Goal: Task Accomplishment & Management: Use online tool/utility

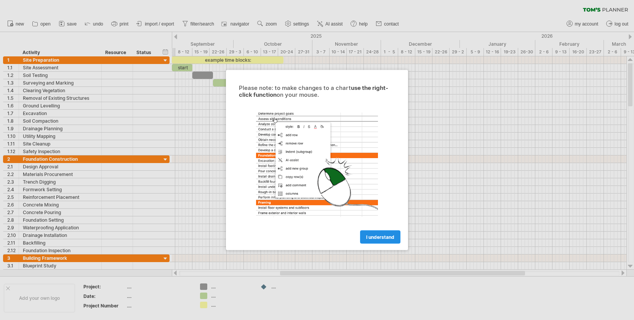
click at [382, 236] on span "I understand" at bounding box center [380, 237] width 28 height 6
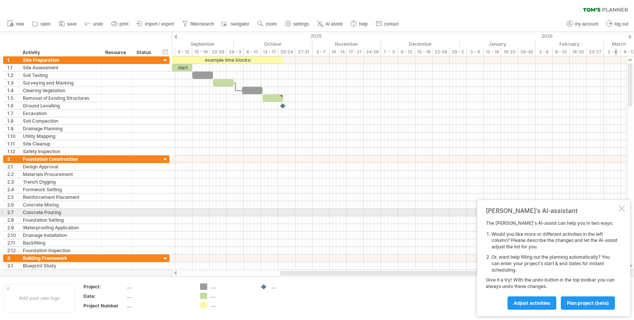
click at [622, 209] on div at bounding box center [621, 208] width 6 height 6
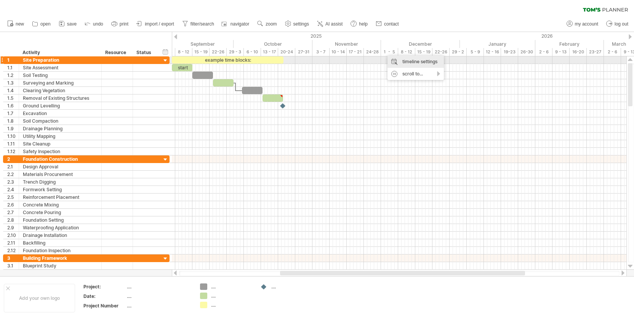
click at [413, 62] on div "timeline settings" at bounding box center [415, 62] width 56 height 12
select select "*"
select select "**"
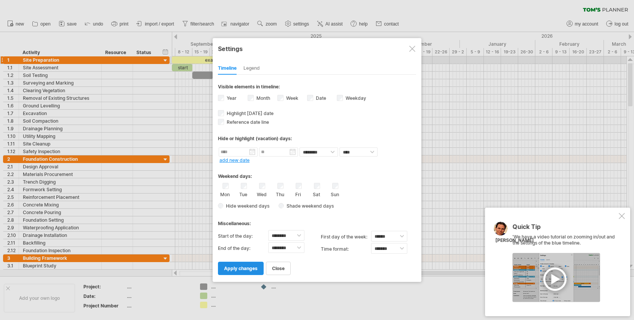
click at [235, 268] on span "apply changes" at bounding box center [241, 268] width 34 height 6
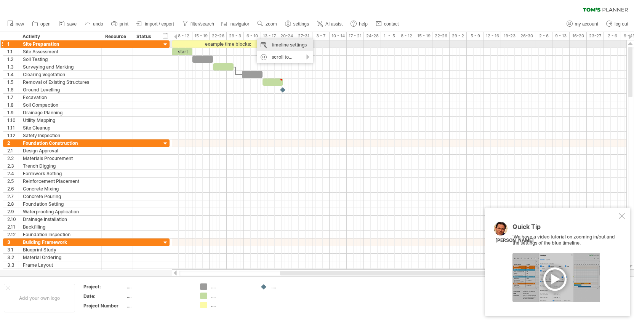
click at [268, 43] on div "timeline settings" at bounding box center [285, 45] width 56 height 12
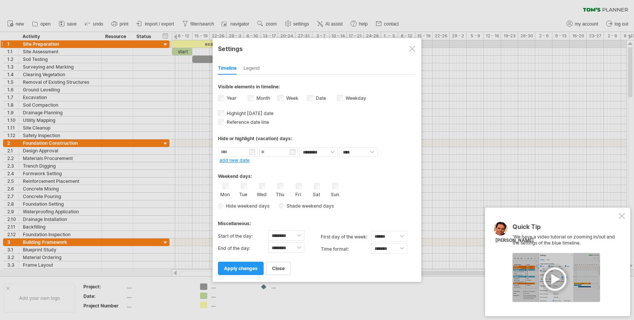
click at [302, 188] on div "Fri" at bounding box center [299, 190] width 10 height 14
click at [240, 184] on div "Tue" at bounding box center [244, 190] width 10 height 14
click at [250, 185] on div "Mon Tue Wed Thu Fri Sat Sun" at bounding box center [317, 190] width 198 height 14
click at [244, 189] on div "Tue" at bounding box center [244, 190] width 10 height 14
click at [256, 186] on div "Mon Tue Wed Thu Fri Sat Sun" at bounding box center [317, 190] width 198 height 14
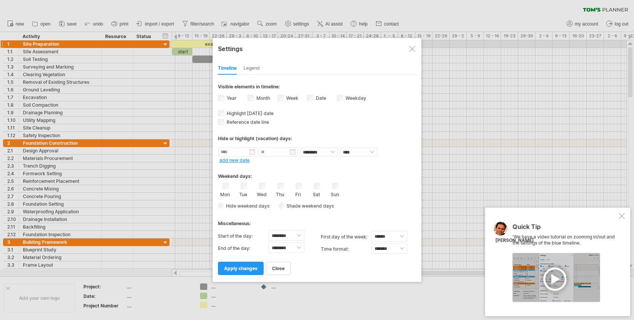
click at [285, 188] on div "Mon Tue Wed Thu Fri Sat Sun" at bounding box center [317, 190] width 198 height 14
click at [258, 266] on link "apply changes" at bounding box center [241, 268] width 46 height 13
click at [242, 267] on span "apply changes" at bounding box center [241, 268] width 34 height 6
click at [244, 269] on span "apply changes" at bounding box center [241, 268] width 34 height 6
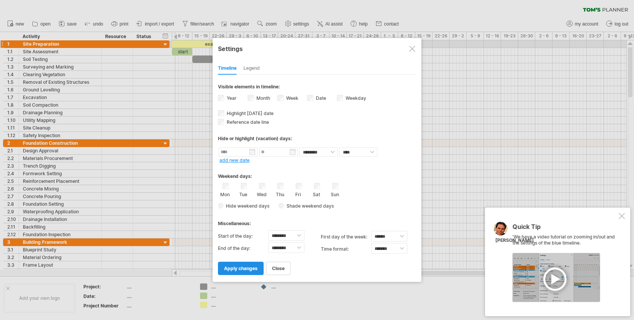
click at [244, 269] on span "apply changes" at bounding box center [241, 268] width 34 height 6
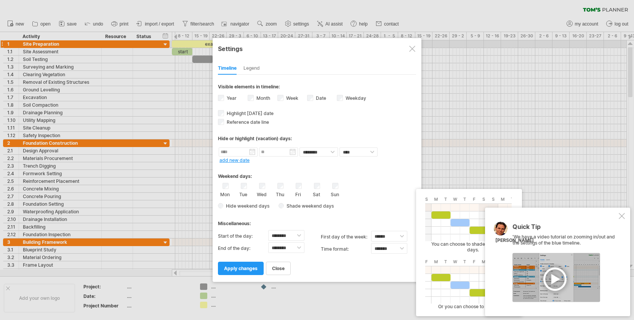
click at [285, 206] on span "Shade weekend days" at bounding box center [309, 206] width 50 height 6
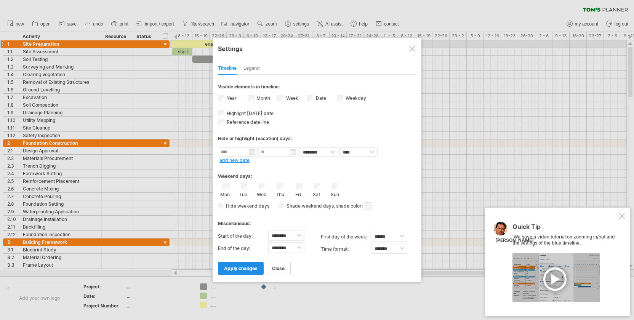
click at [253, 268] on span "apply changes" at bounding box center [241, 268] width 34 height 6
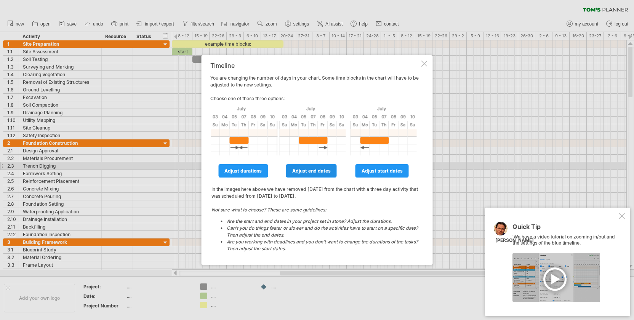
click at [299, 167] on link "adjust end dates" at bounding box center [311, 170] width 51 height 13
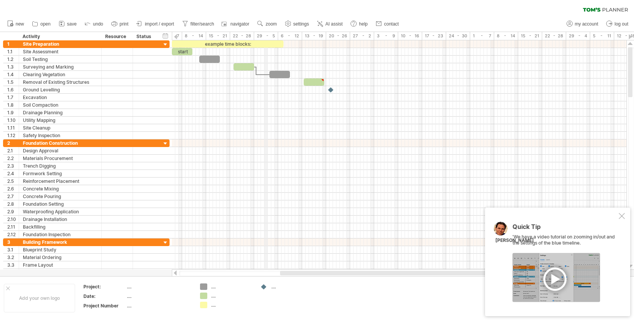
click at [265, 34] on div "29 - 5" at bounding box center [266, 36] width 24 height 8
click at [177, 37] on div "1 - 7" at bounding box center [170, 36] width 24 height 8
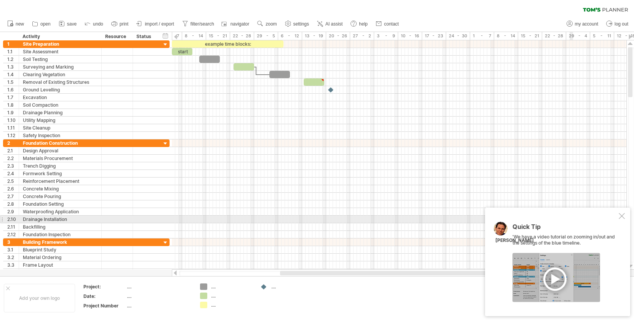
click at [622, 217] on div at bounding box center [621, 216] width 6 height 6
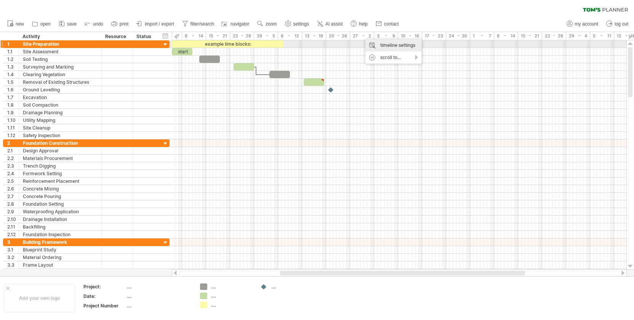
click at [386, 48] on div "timeline settings" at bounding box center [393, 45] width 56 height 12
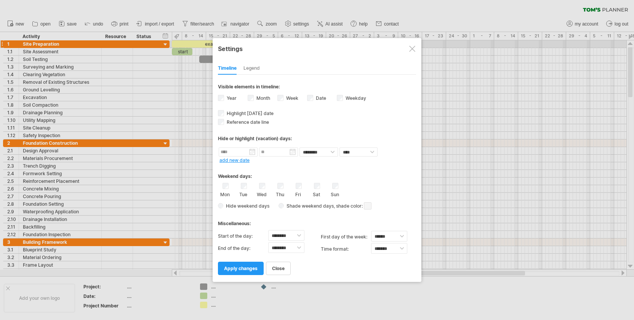
click at [256, 99] on label "Month" at bounding box center [262, 98] width 15 height 6
click at [230, 271] on link "apply changes" at bounding box center [241, 268] width 46 height 13
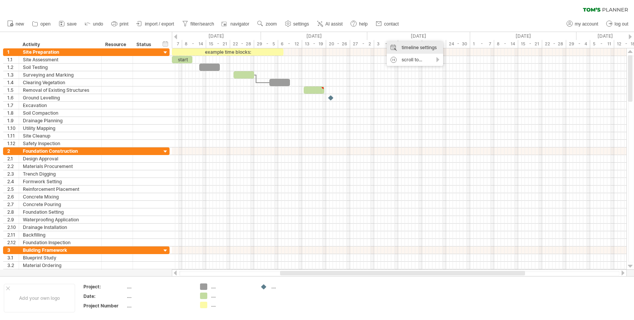
click at [398, 47] on div "timeline settings" at bounding box center [415, 48] width 56 height 12
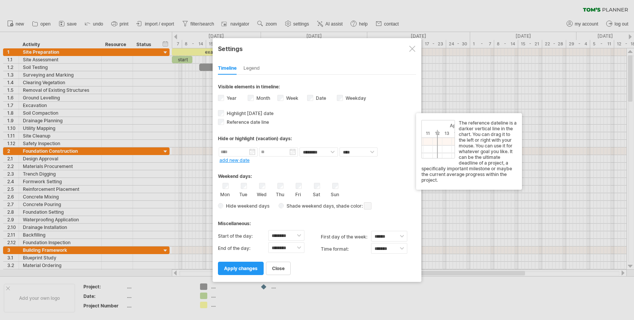
click at [252, 125] on div "**********" at bounding box center [317, 175] width 198 height 200
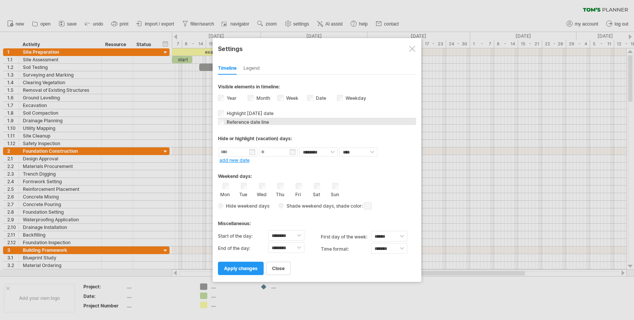
click at [252, 122] on span "Reference date line" at bounding box center [247, 122] width 44 height 6
click at [239, 267] on span "apply changes" at bounding box center [241, 268] width 34 height 6
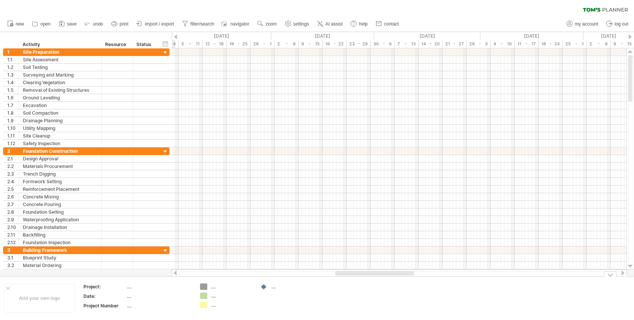
drag, startPoint x: 287, startPoint y: 275, endPoint x: 394, endPoint y: 277, distance: 107.0
click at [394, 277] on div "Trying to reach [DOMAIN_NAME] Connected again... 0% clear filter new 1" at bounding box center [317, 160] width 634 height 320
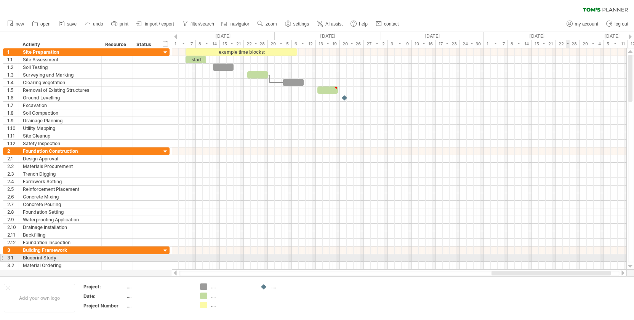
drag, startPoint x: 294, startPoint y: 273, endPoint x: 568, endPoint y: 259, distance: 274.5
click at [568, 259] on div "Trying to reach [DOMAIN_NAME] Connected again... 0% clear filter new 1" at bounding box center [317, 160] width 634 height 320
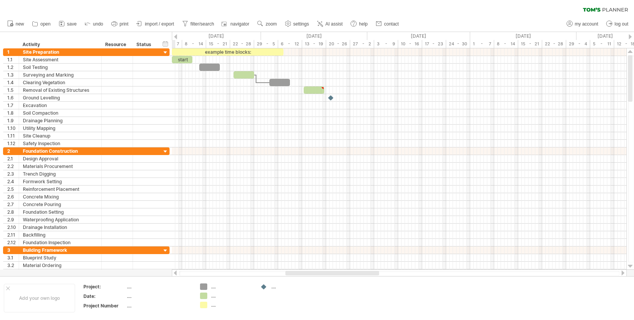
drag, startPoint x: 288, startPoint y: 273, endPoint x: 295, endPoint y: 273, distance: 7.2
click at [295, 273] on div at bounding box center [332, 273] width 94 height 5
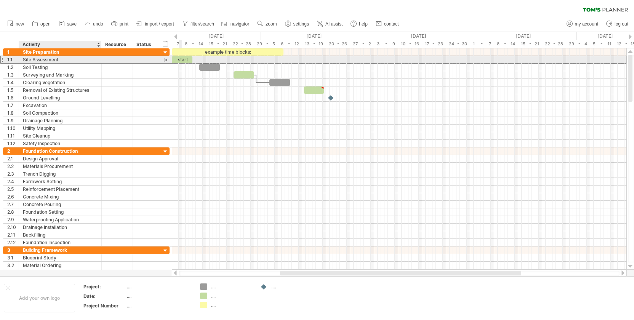
click at [78, 61] on div "Site Assessment" at bounding box center [60, 59] width 75 height 7
click at [78, 61] on input "**********" at bounding box center [60, 59] width 75 height 7
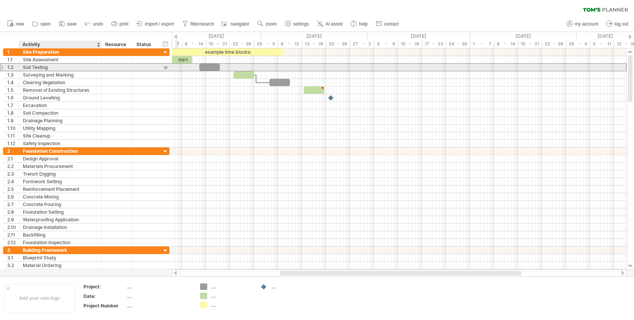
click at [68, 65] on div "Soil Testing" at bounding box center [60, 67] width 75 height 7
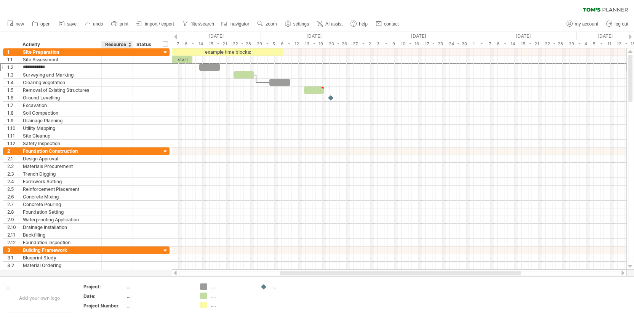
click at [120, 45] on div "Resource" at bounding box center [116, 45] width 23 height 8
click at [131, 45] on div at bounding box center [132, 45] width 3 height 8
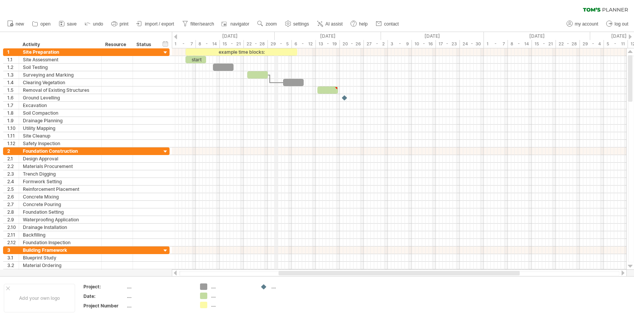
drag, startPoint x: 262, startPoint y: 34, endPoint x: 276, endPoint y: 35, distance: 14.6
click at [276, 35] on div "[DATE]" at bounding box center [328, 36] width 106 height 8
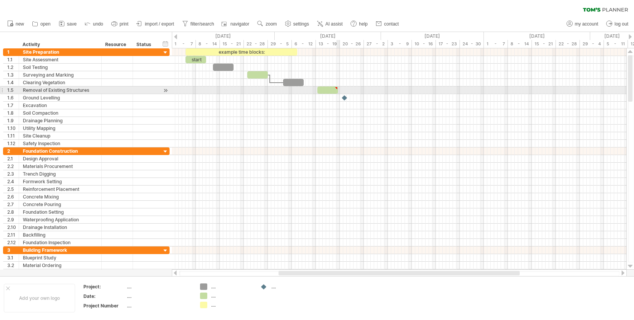
type textarea "**********"
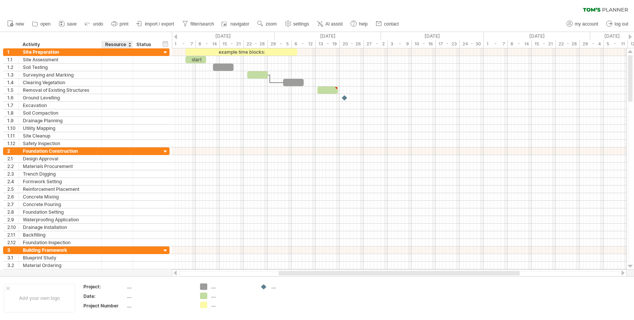
click at [135, 0] on html "progress(100%) Trying to reach [DOMAIN_NAME] Connected again... 0% clear filter…" at bounding box center [317, 160] width 634 height 321
